Goal: Task Accomplishment & Management: Manage account settings

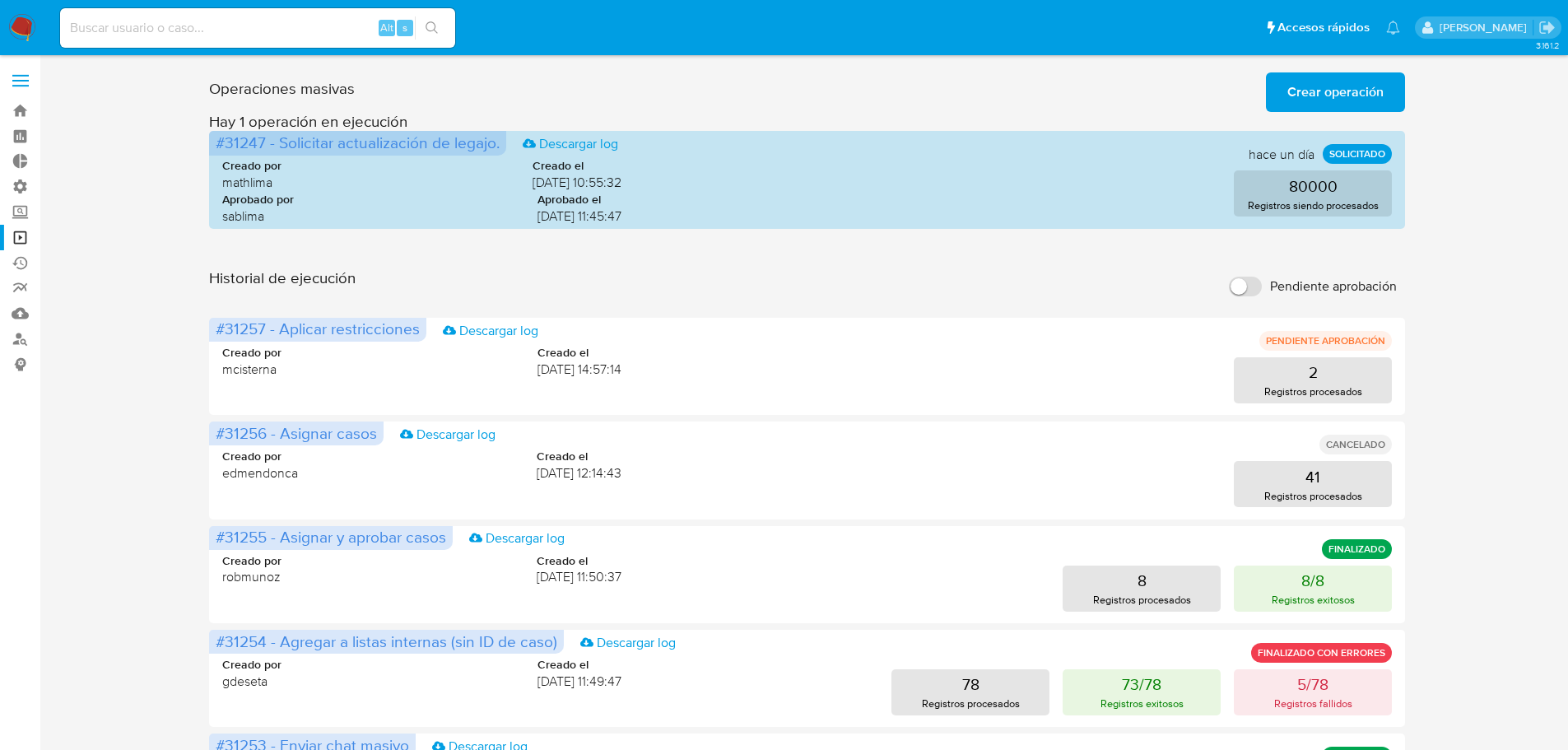
click at [27, 79] on label at bounding box center [20, 80] width 41 height 34
click at [0, 0] on input "checkbox" at bounding box center [0, 0] width 0 height 0
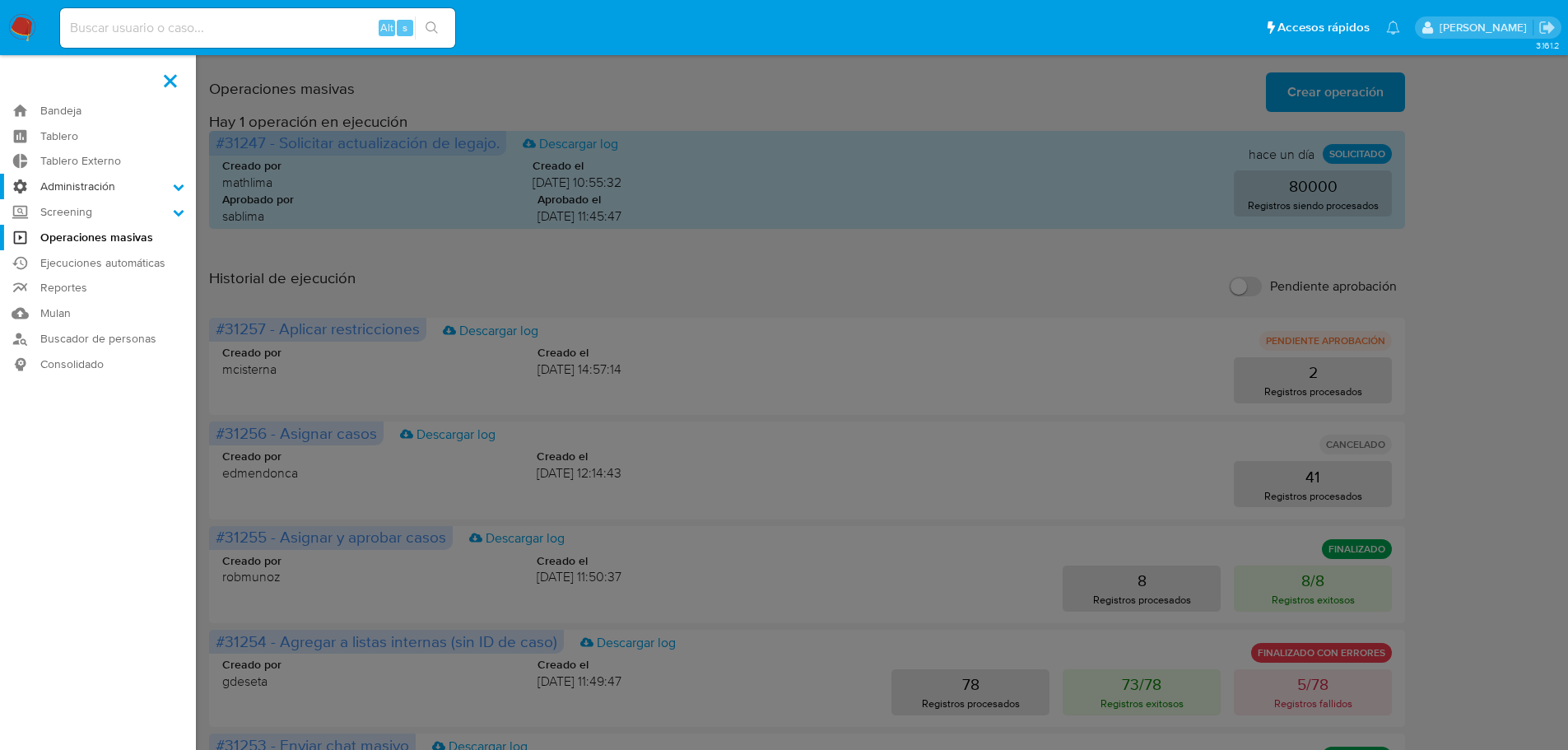
click at [87, 188] on label "Administración" at bounding box center [98, 186] width 196 height 26
click at [0, 0] on input "Administración" at bounding box center [0, 0] width 0 height 0
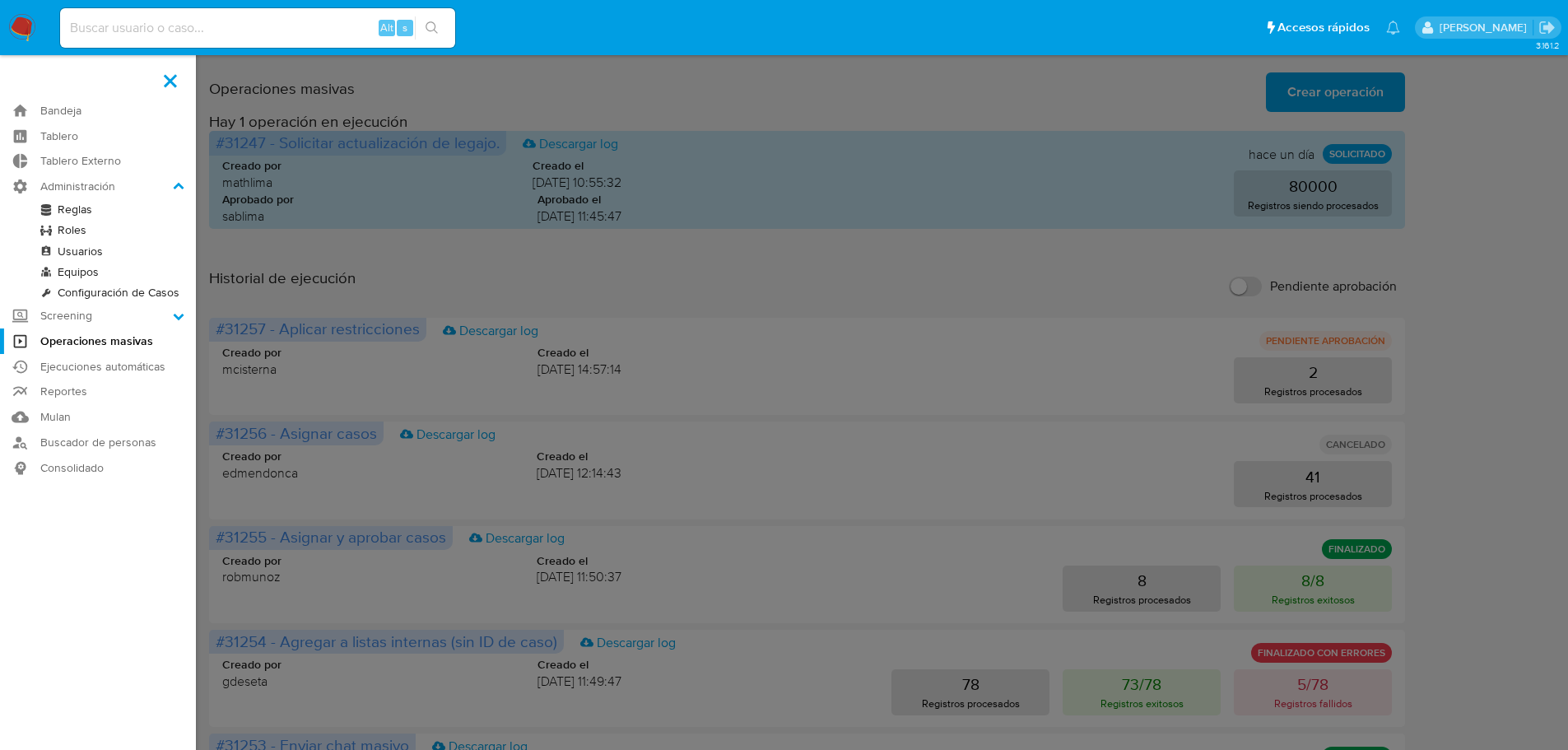
click at [83, 253] on link "Usuarios" at bounding box center [98, 252] width 196 height 21
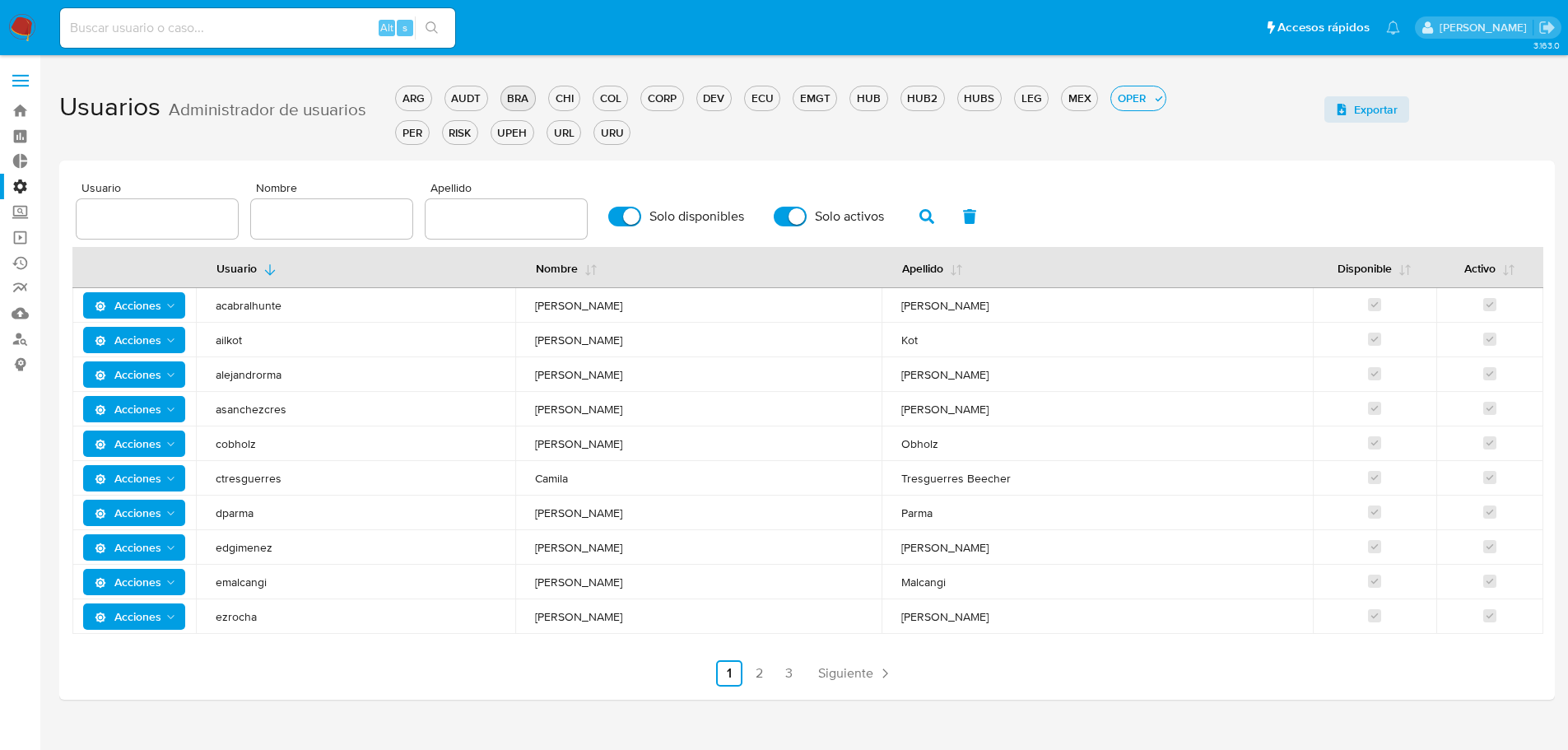
click at [517, 100] on div "BRA" at bounding box center [518, 98] width 33 height 16
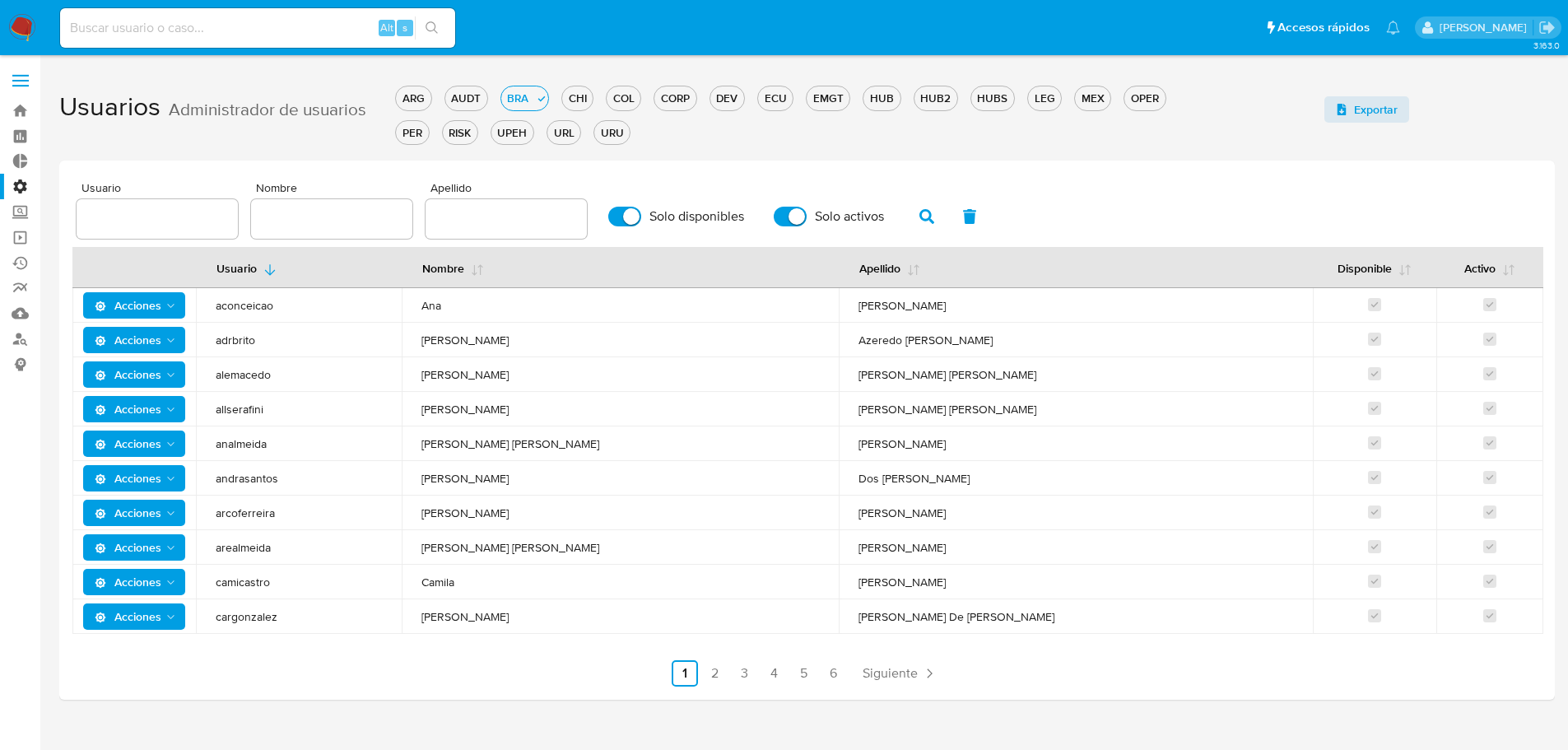
click at [290, 214] on input "text" at bounding box center [331, 219] width 161 height 22
type input "andreia"
click at [931, 214] on icon "button" at bounding box center [927, 217] width 15 height 15
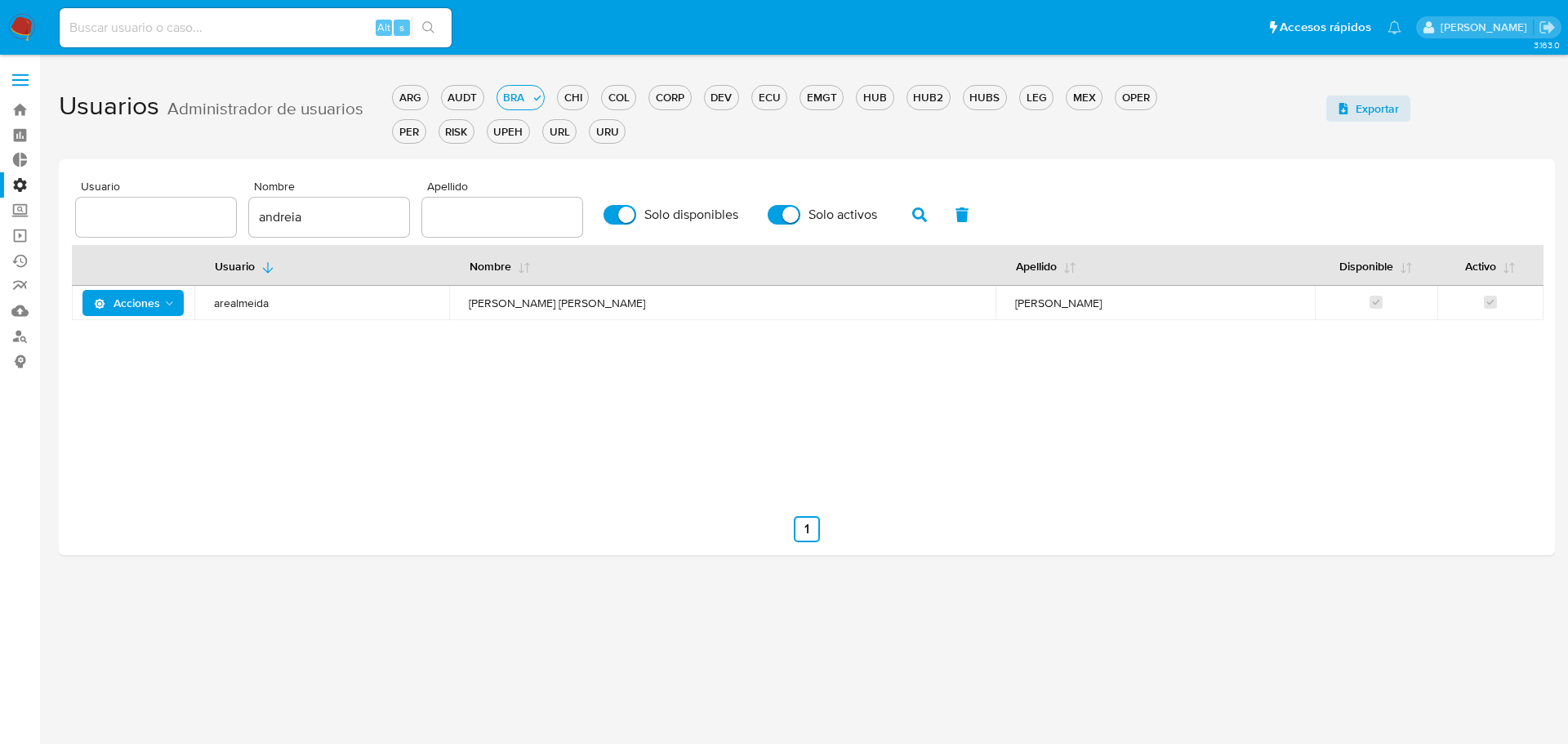
click at [185, 299] on div "Acciones" at bounding box center [133, 304] width 123 height 27
click at [168, 304] on icon "Acciones" at bounding box center [170, 304] width 13 height 13
click at [165, 345] on button "Detalle" at bounding box center [136, 343] width 147 height 39
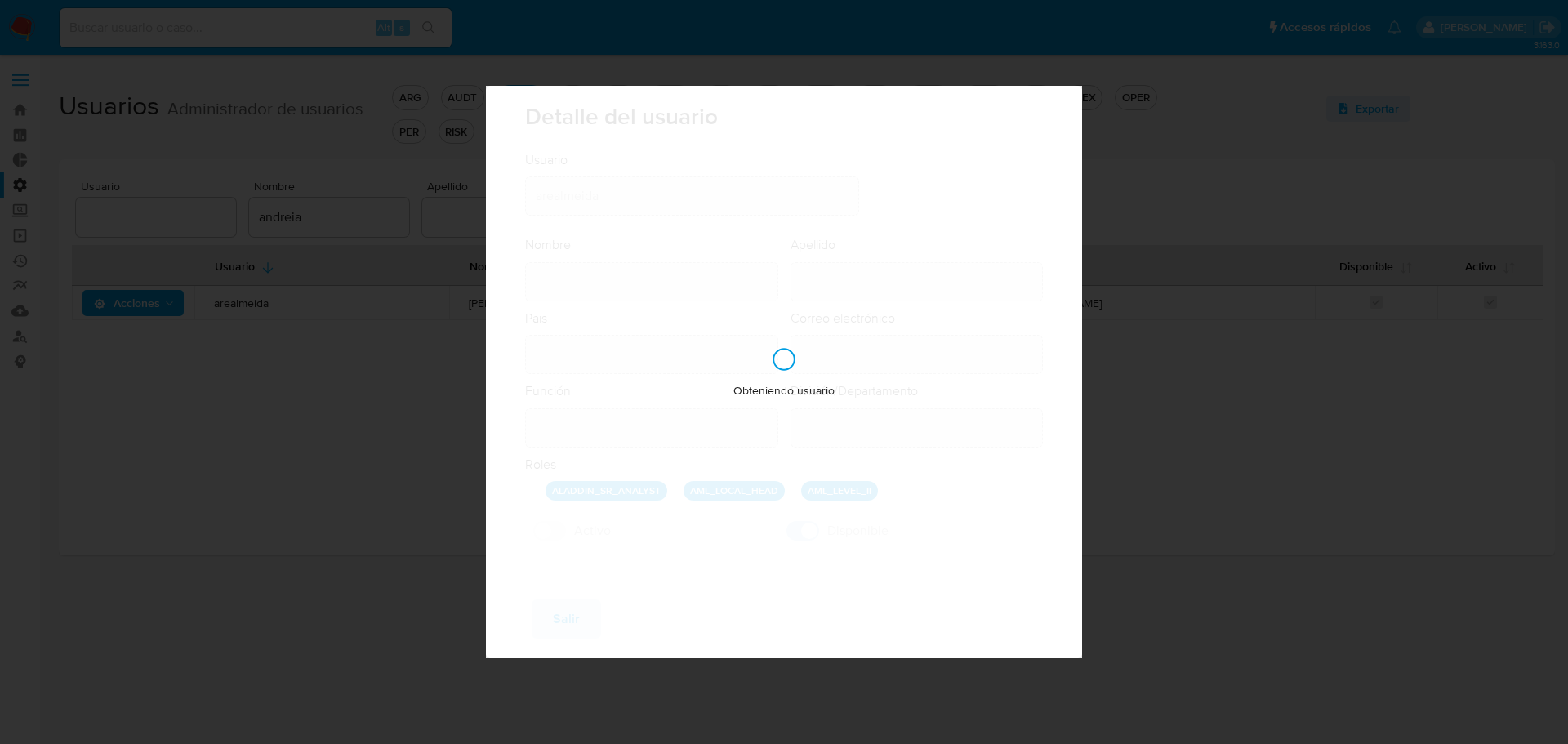
type input "[PERSON_NAME] [PERSON_NAME]"
type input "[PERSON_NAME]"
type input "[GEOGRAPHIC_DATA]"
type input "[PERSON_NAME][EMAIL_ADDRESS][PERSON_NAME][DOMAIN_NAME]"
type input "Specialist (80001722)"
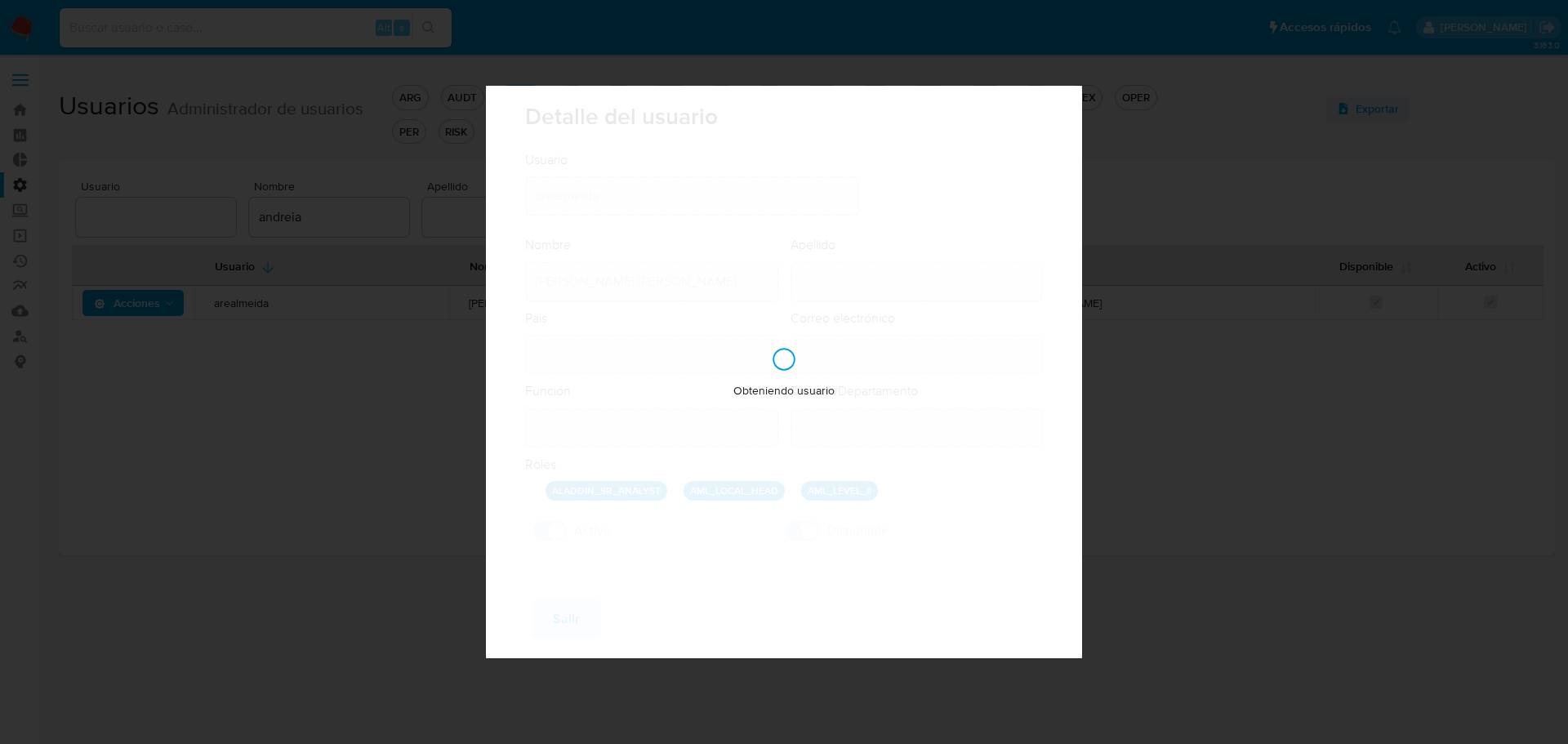
type input "Risk & Compliance AML Countries"
checkbox input "true"
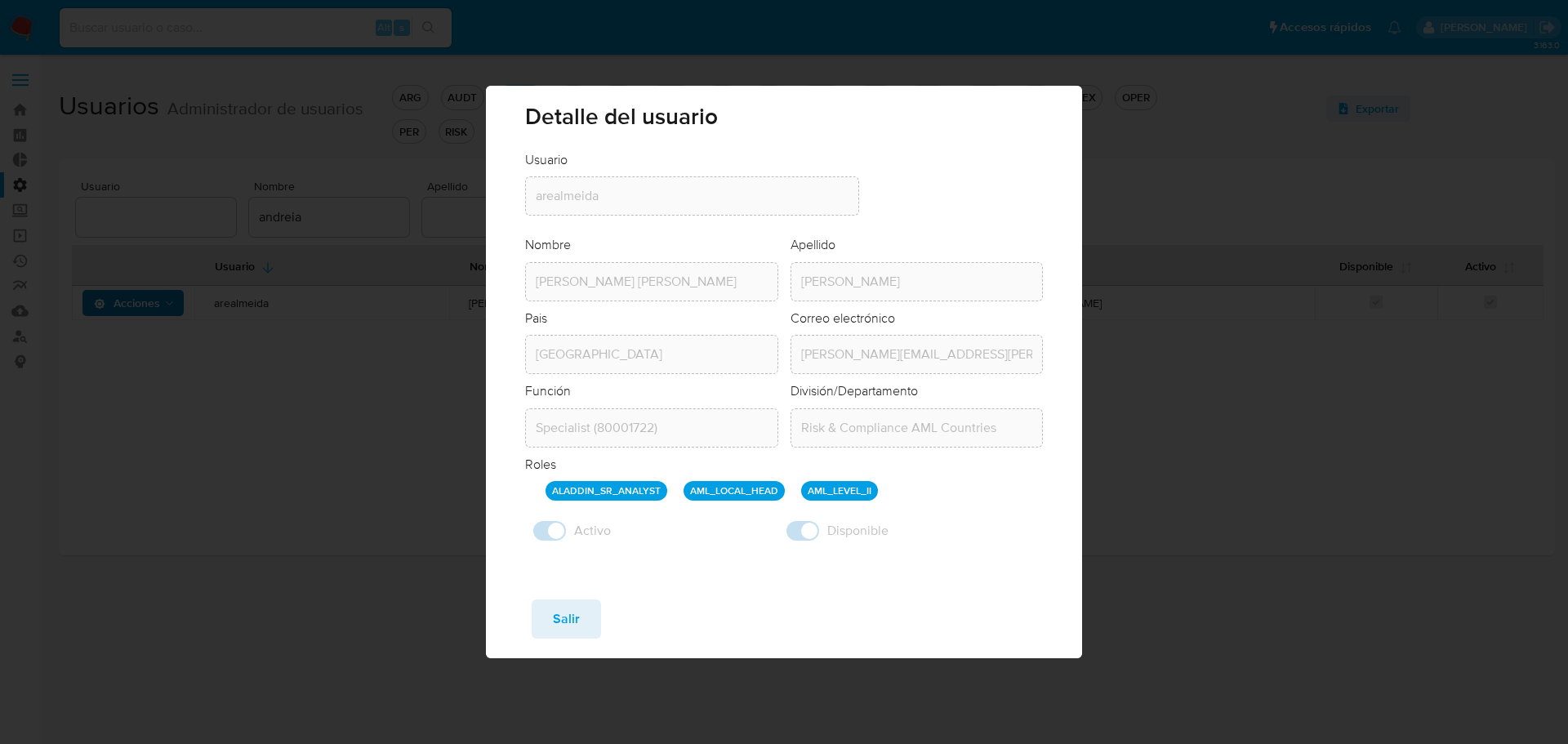
click at [559, 644] on div "Guardar Salir" at bounding box center [784, 622] width 596 height 72
drag, startPoint x: 563, startPoint y: 618, endPoint x: 386, endPoint y: 474, distance: 228.2
click at [562, 617] on span "Salir" at bounding box center [566, 619] width 27 height 36
checkbox input "false"
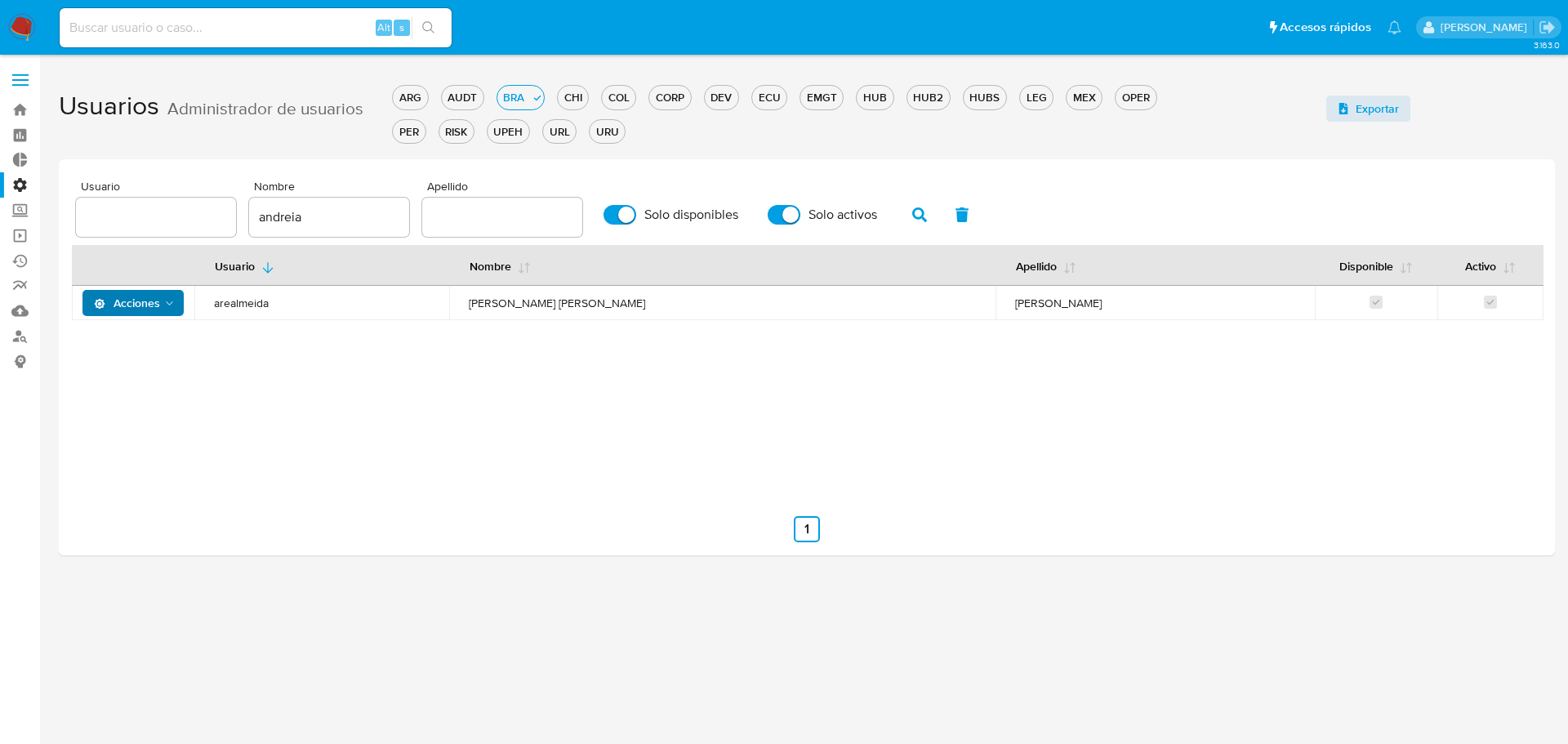
click at [16, 80] on span at bounding box center [21, 80] width 17 height 2
click at [0, 0] on input "checkbox" at bounding box center [0, 0] width 0 height 0
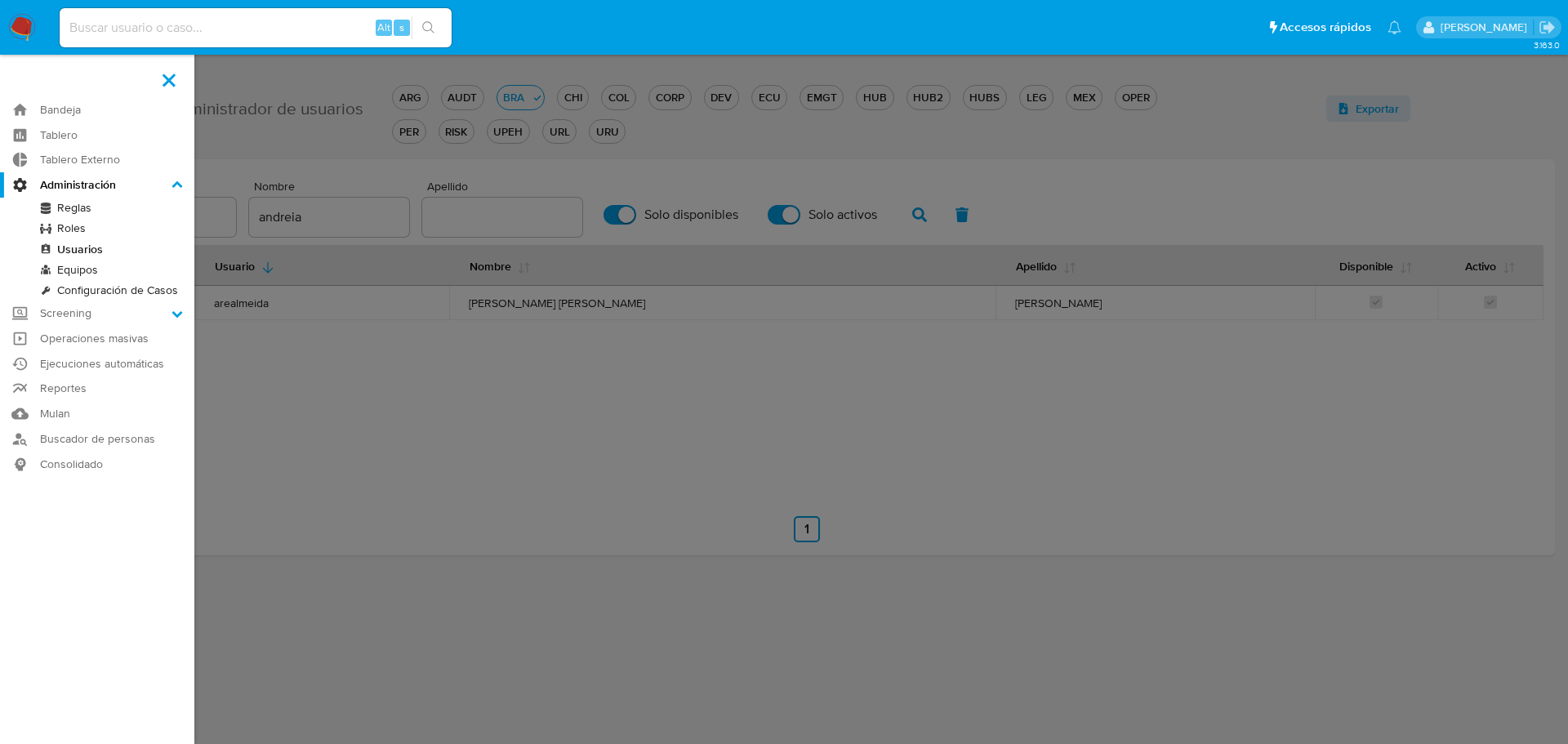
click at [87, 270] on link "Equipos" at bounding box center [97, 270] width 194 height 21
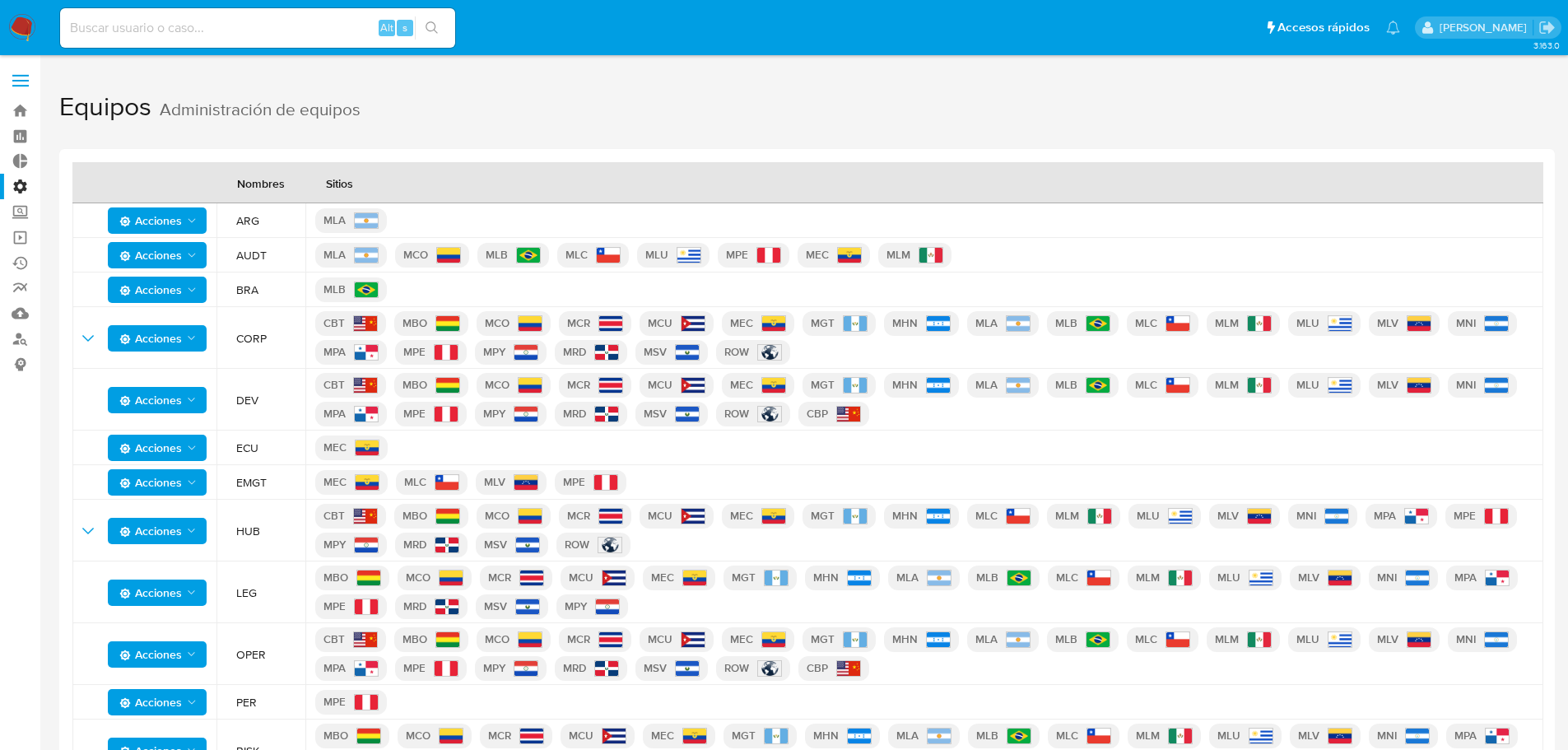
click at [27, 186] on label "Administración" at bounding box center [98, 186] width 196 height 26
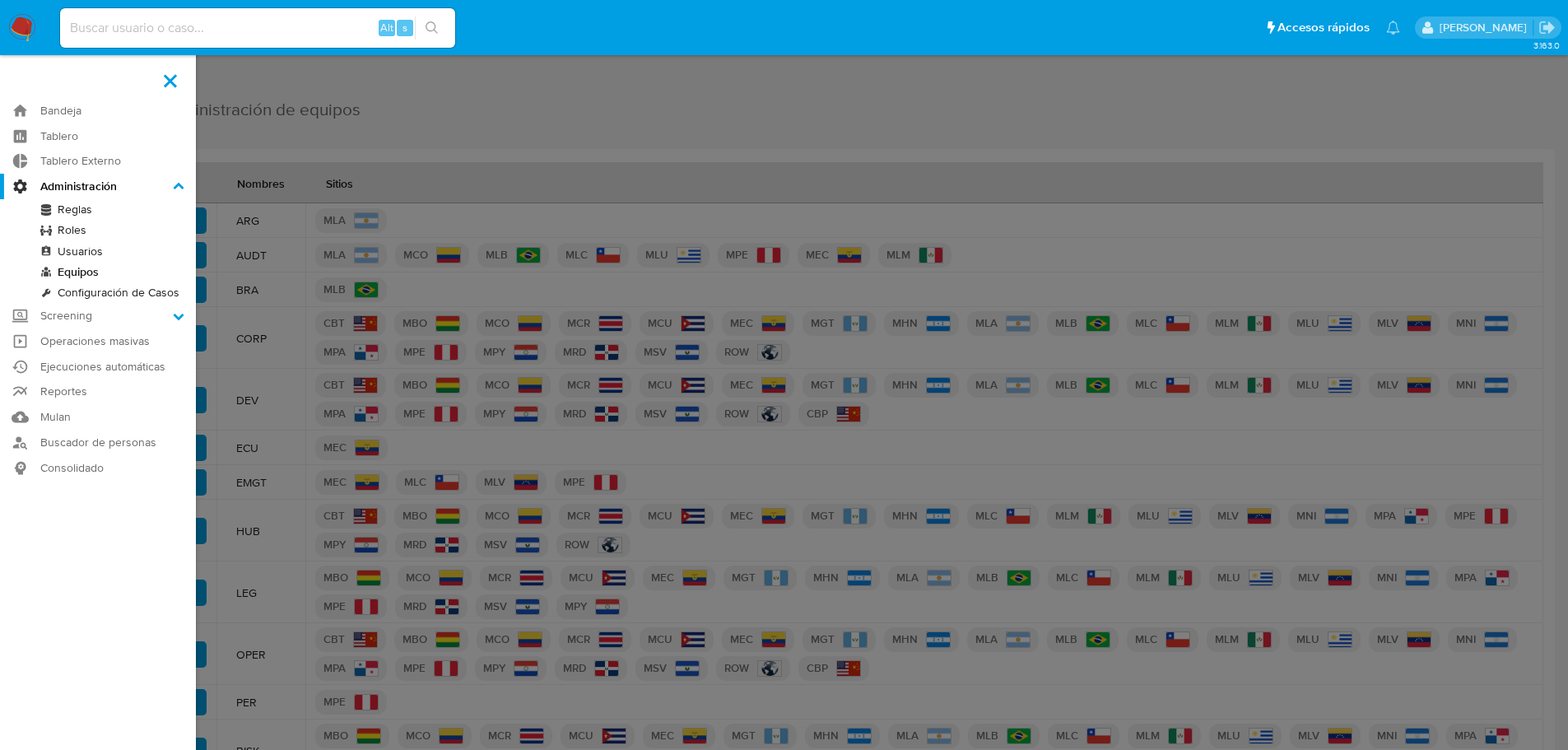
click at [0, 0] on input "Administración" at bounding box center [0, 0] width 0 height 0
click at [80, 249] on link "Usuarios" at bounding box center [98, 252] width 196 height 21
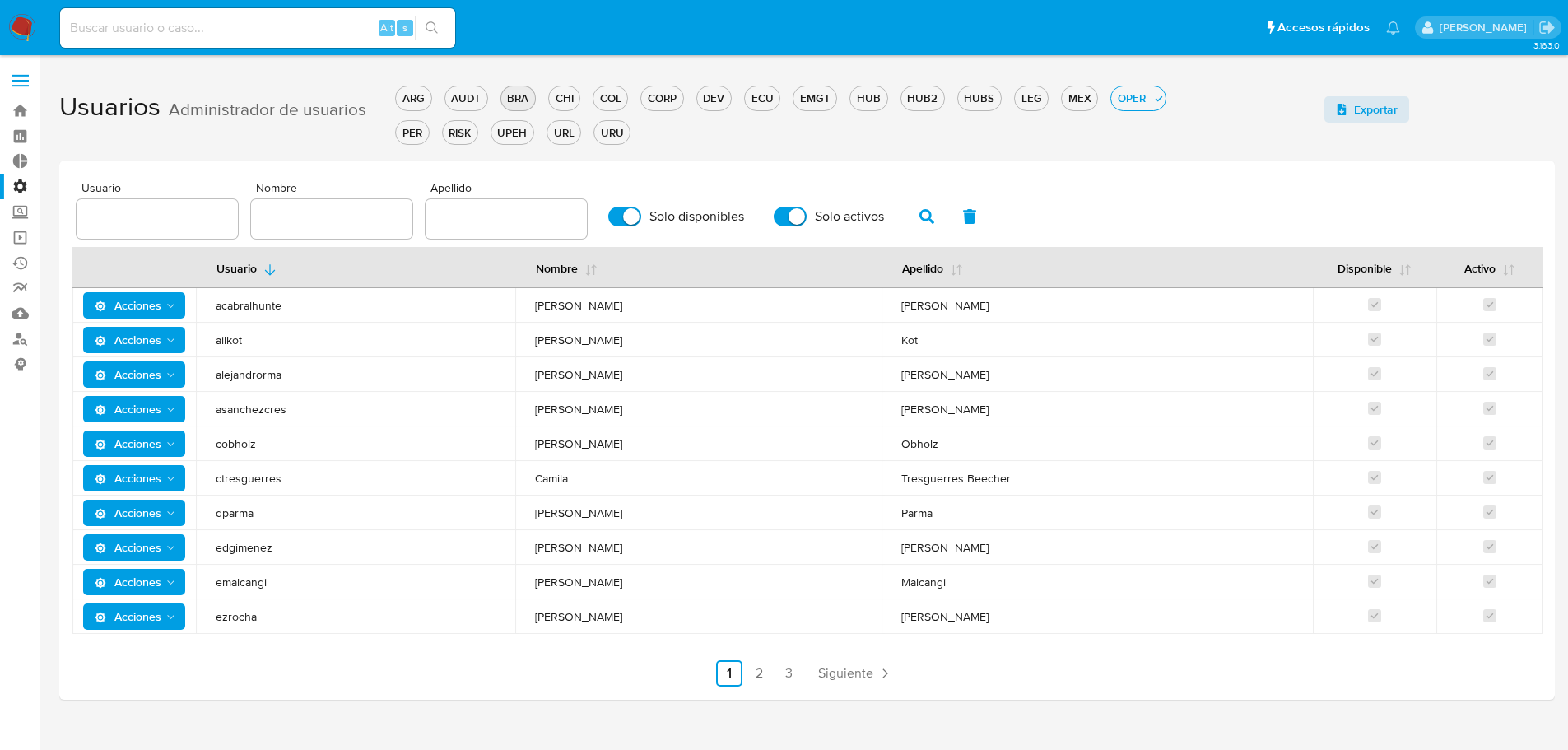
drag, startPoint x: 504, startPoint y: 110, endPoint x: 507, endPoint y: 102, distance: 8.5
click at [505, 107] on div "ARG AUDT BRA CHI COL CORP DEV ECU EMGT HUB HUB2 HUBS LEG MEX OPER PER RISK UPEH…" at bounding box center [807, 114] width 823 height 69
click at [507, 102] on div "BRA" at bounding box center [518, 98] width 33 height 16
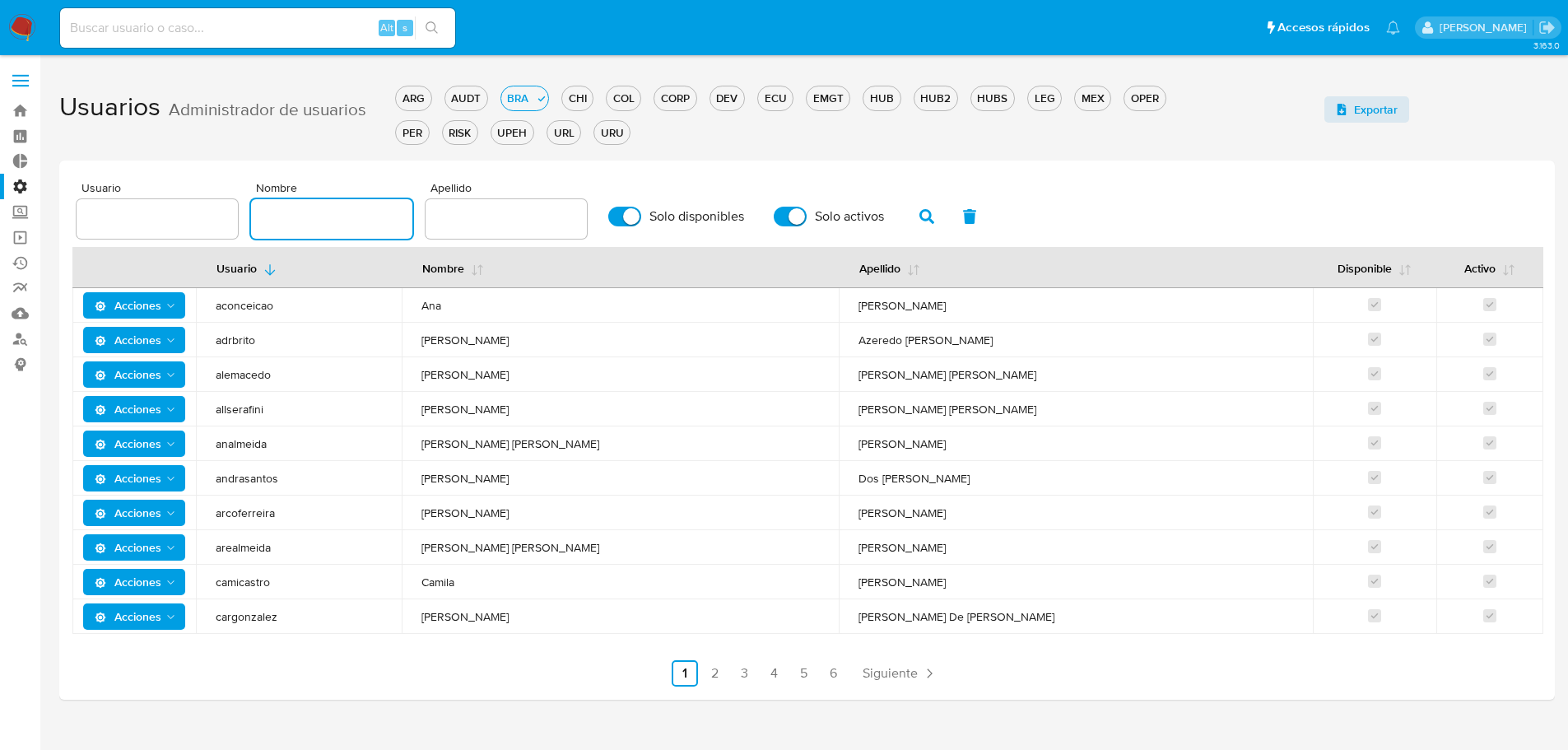
click at [313, 222] on input "text" at bounding box center [331, 219] width 161 height 22
type input "andre"
click at [939, 214] on button "button" at bounding box center [926, 216] width 43 height 39
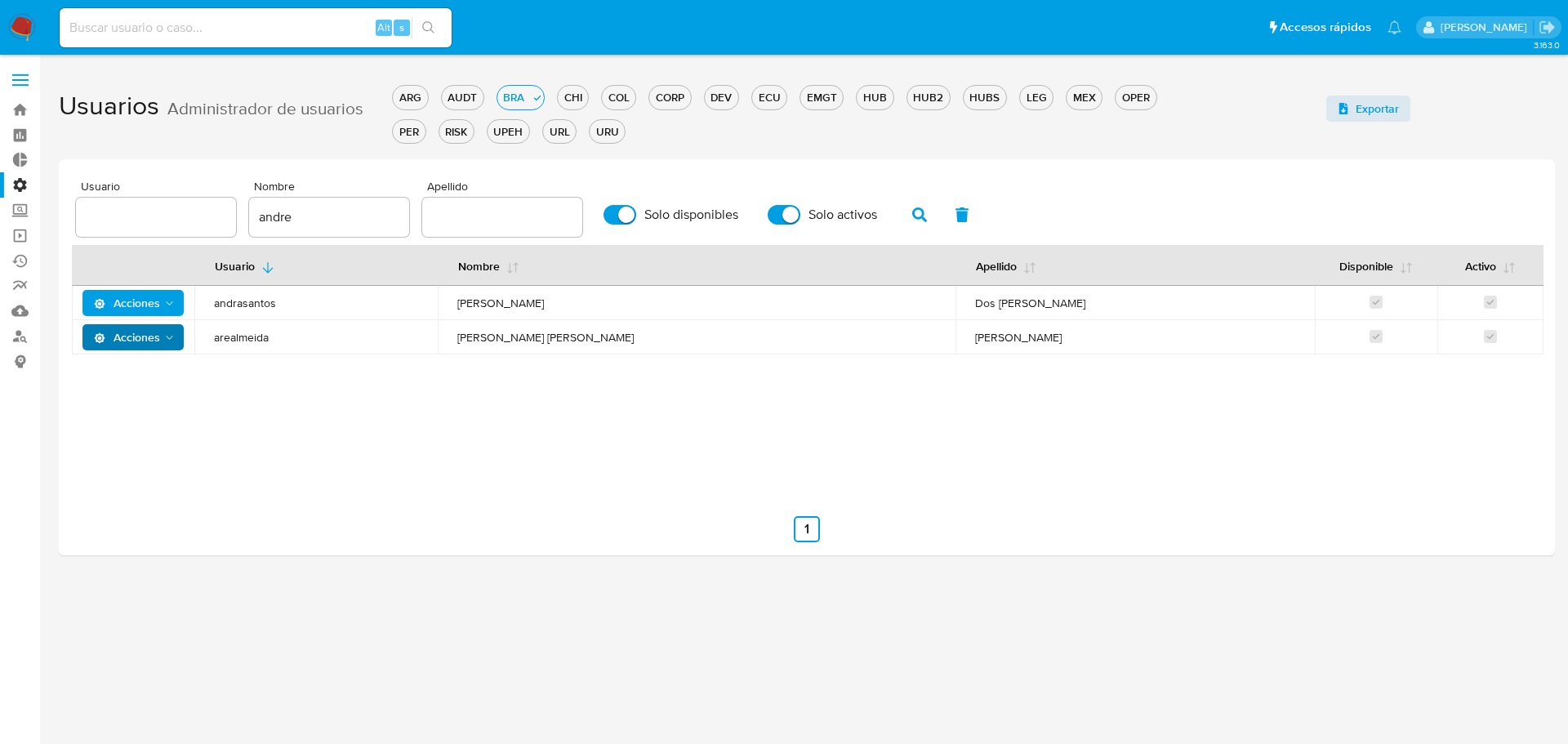
click at [177, 338] on button "Acciones" at bounding box center [133, 338] width 102 height 27
click at [144, 376] on button "Detalle" at bounding box center [136, 377] width 147 height 39
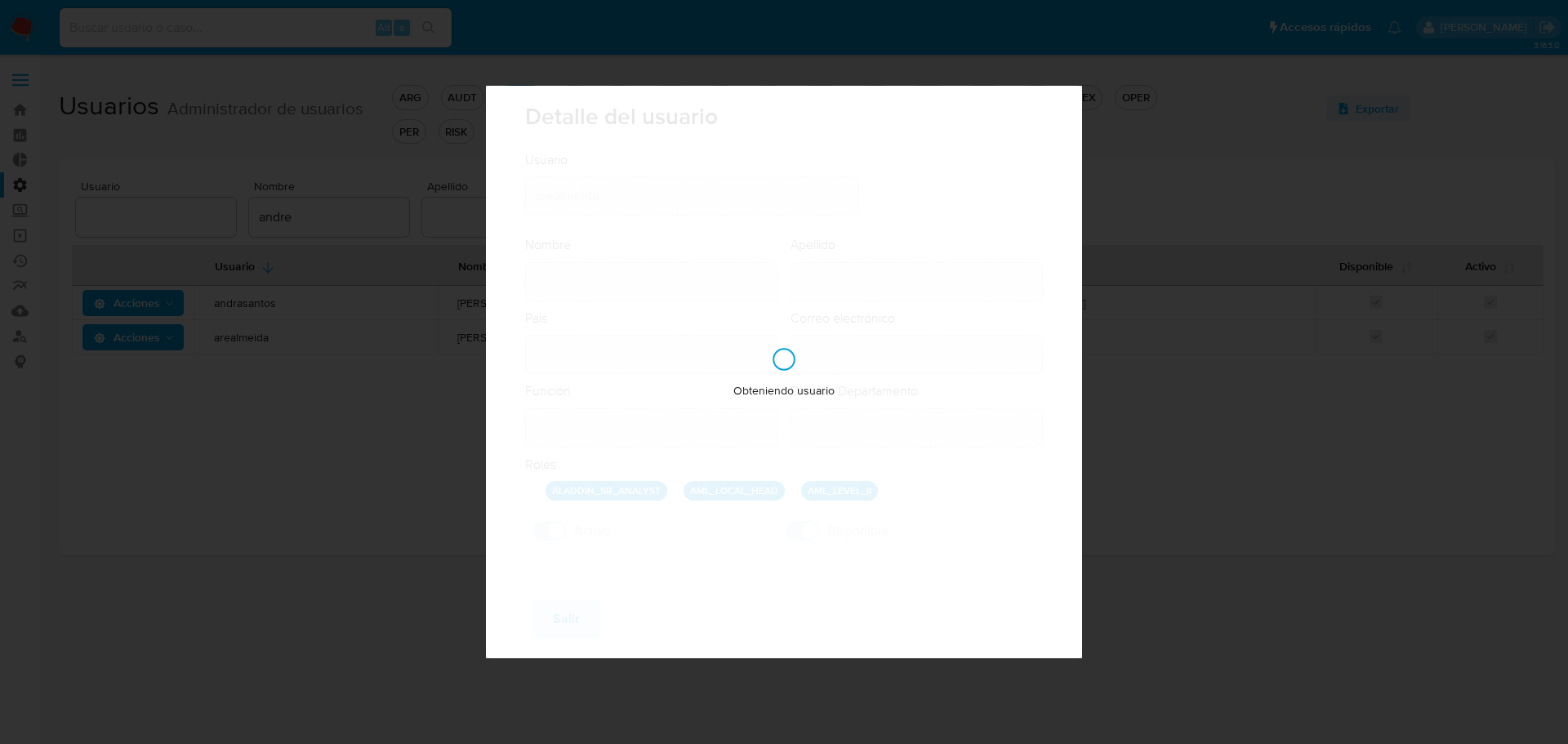
type input "[PERSON_NAME] [PERSON_NAME]"
type input "[PERSON_NAME]"
type input "[GEOGRAPHIC_DATA]"
type input "[PERSON_NAME][EMAIL_ADDRESS][PERSON_NAME][DOMAIN_NAME]"
type input "Specialist (80001722)"
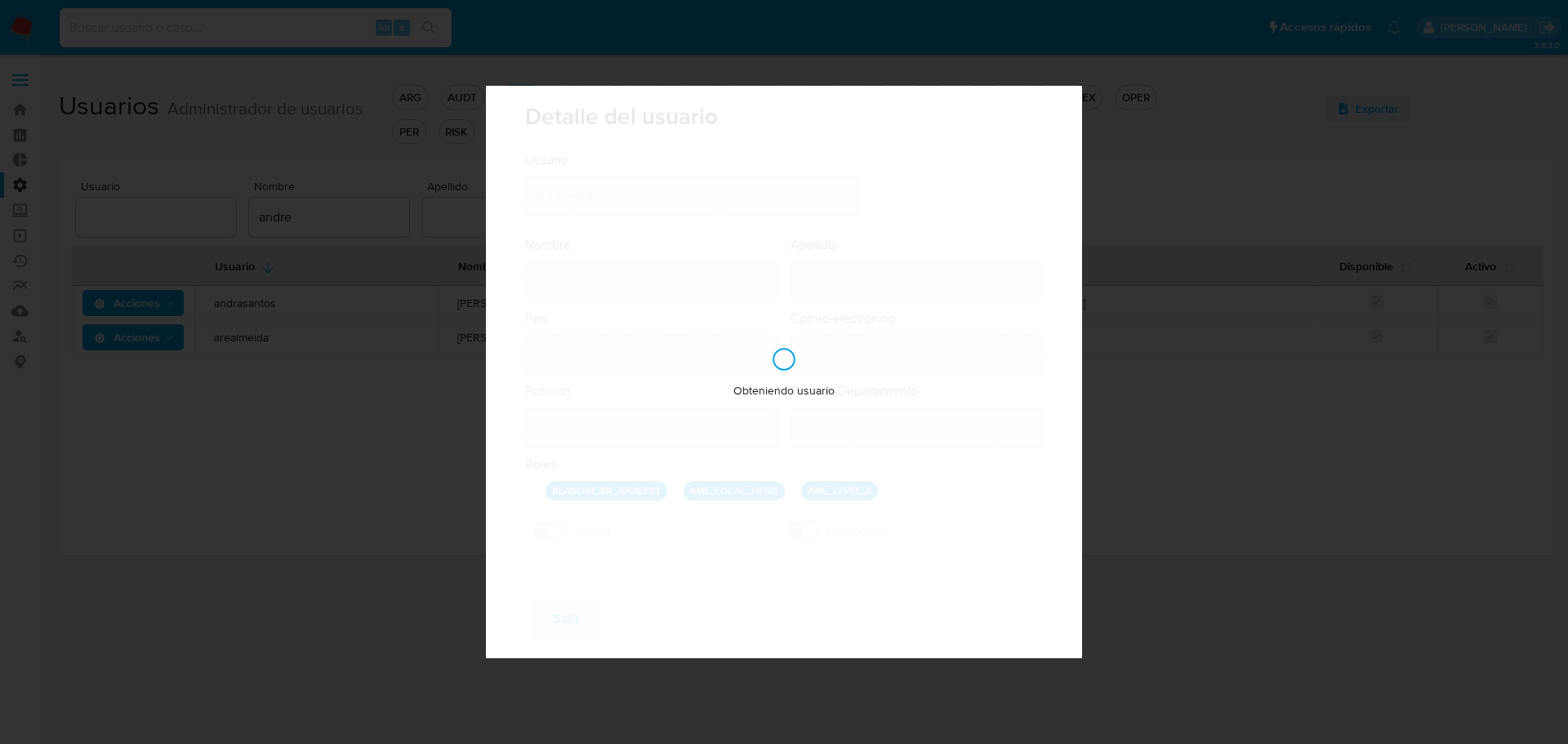
type input "Risk & Compliance AML Countries"
checkbox input "true"
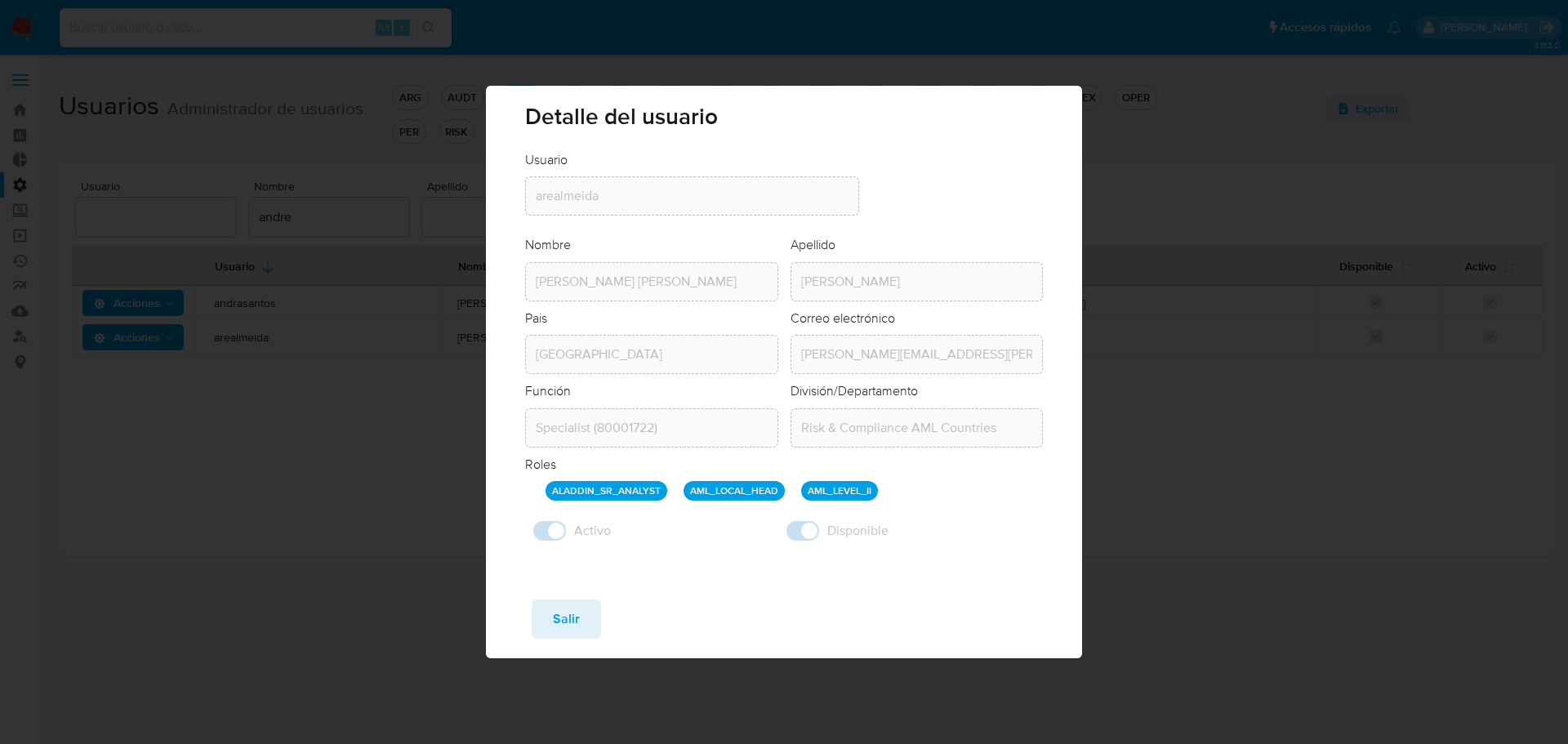
click at [516, 200] on div "Usuario Usuario arealmeida Nombre Nombre Andreia Regina Apellido Apellido De Al…" at bounding box center [784, 369] width 596 height 436
